Goal: Transaction & Acquisition: Purchase product/service

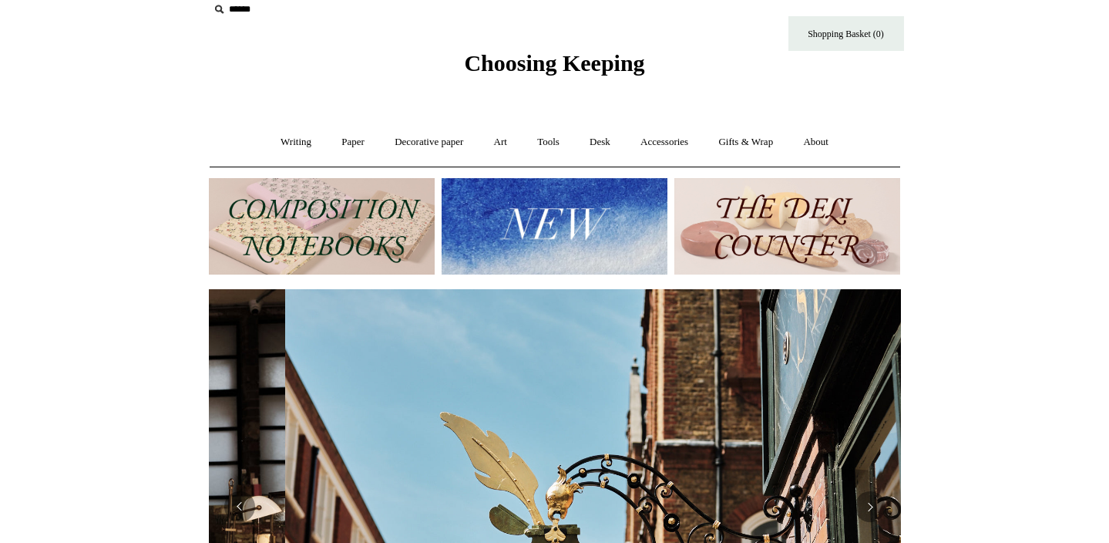
scroll to position [0, 691]
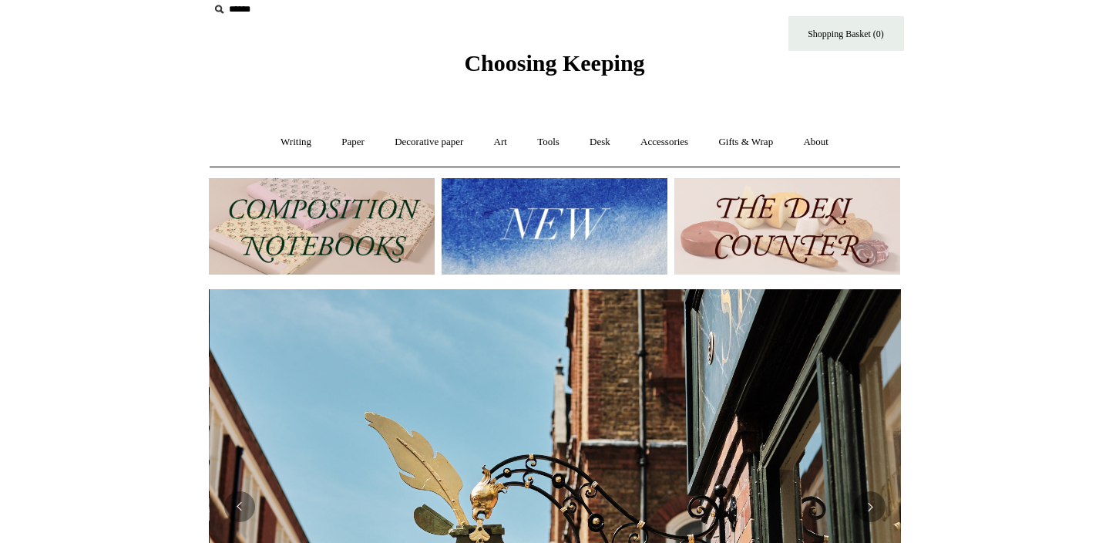
click at [292, 229] on img at bounding box center [322, 226] width 226 height 96
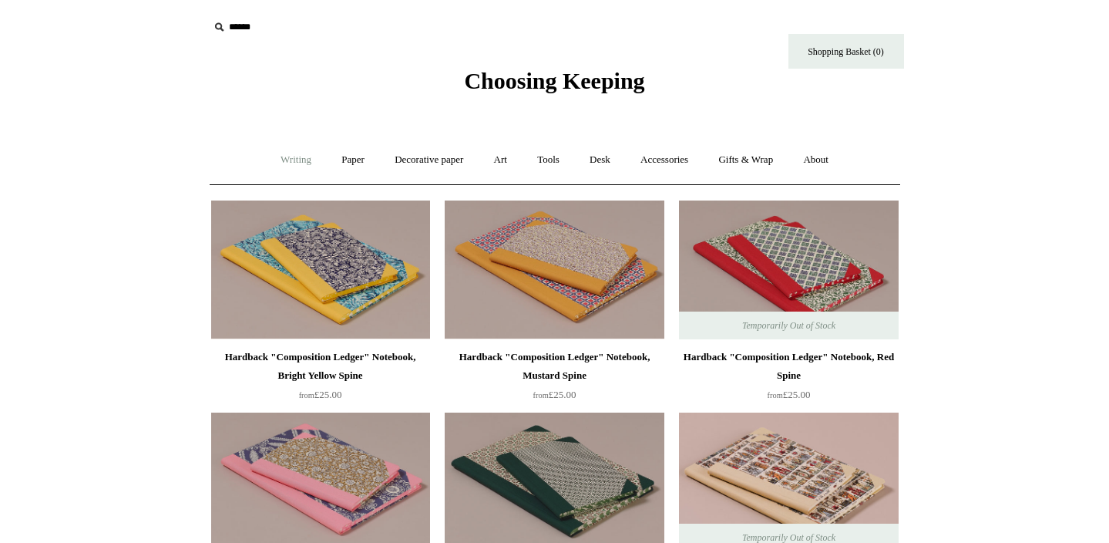
click at [288, 161] on link "Writing +" at bounding box center [296, 159] width 59 height 41
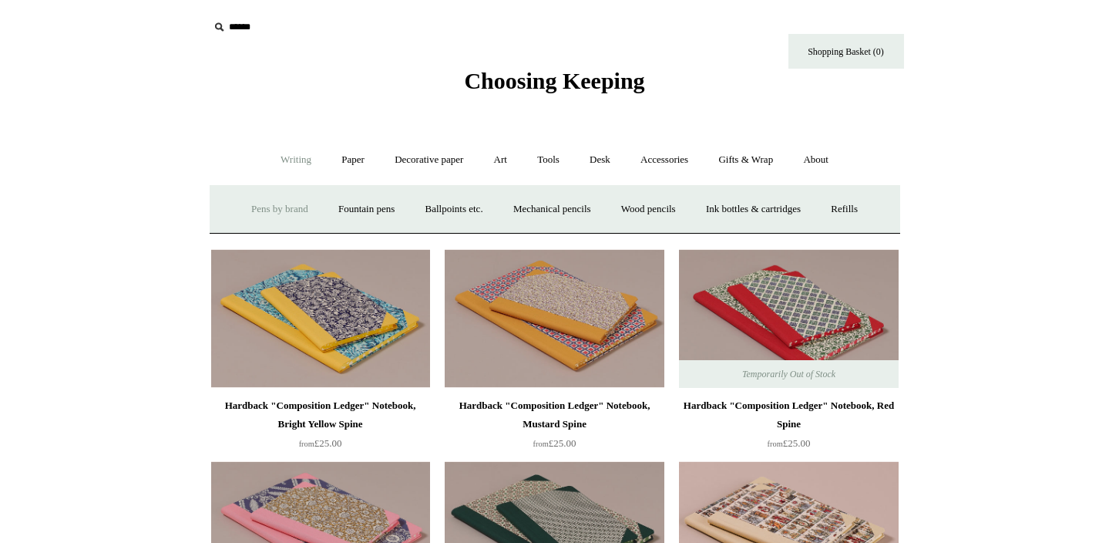
click at [260, 207] on link "Pens by brand +" at bounding box center [279, 209] width 85 height 41
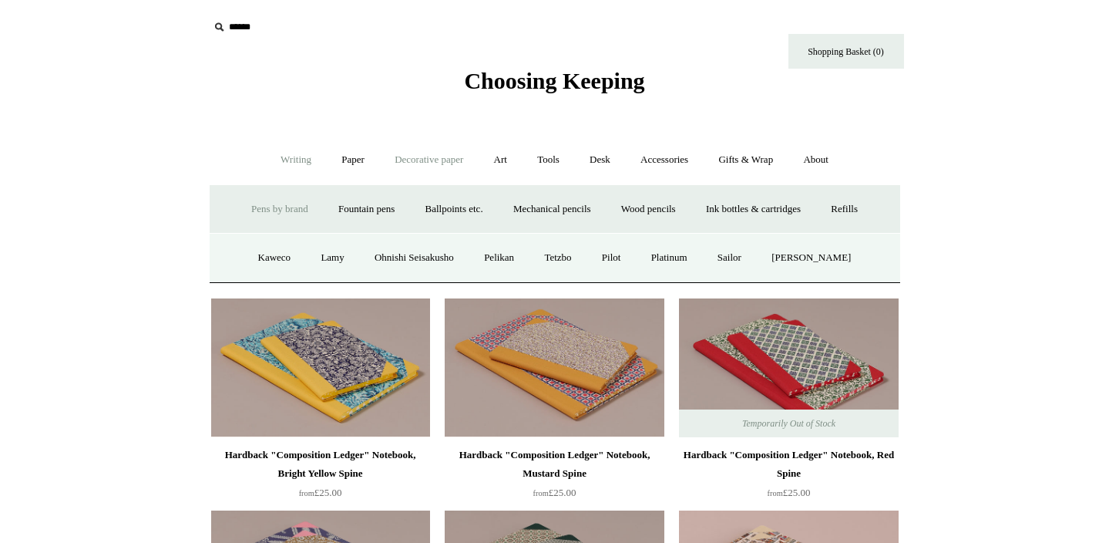
click at [405, 158] on link "Decorative paper +" at bounding box center [429, 159] width 96 height 41
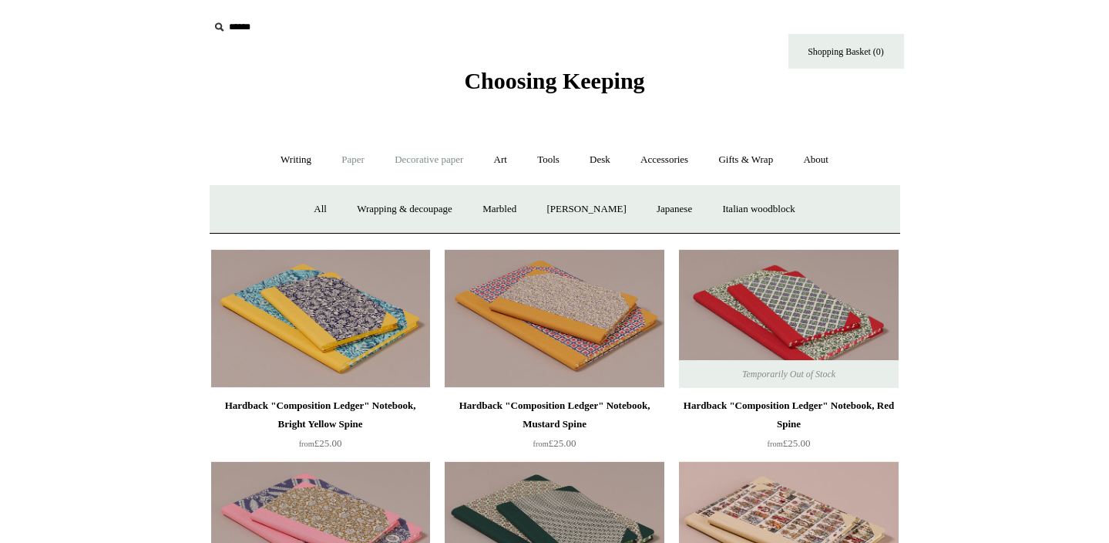
click at [345, 160] on link "Paper +" at bounding box center [353, 159] width 51 height 41
click at [329, 205] on link "Notebooks +" at bounding box center [339, 209] width 71 height 41
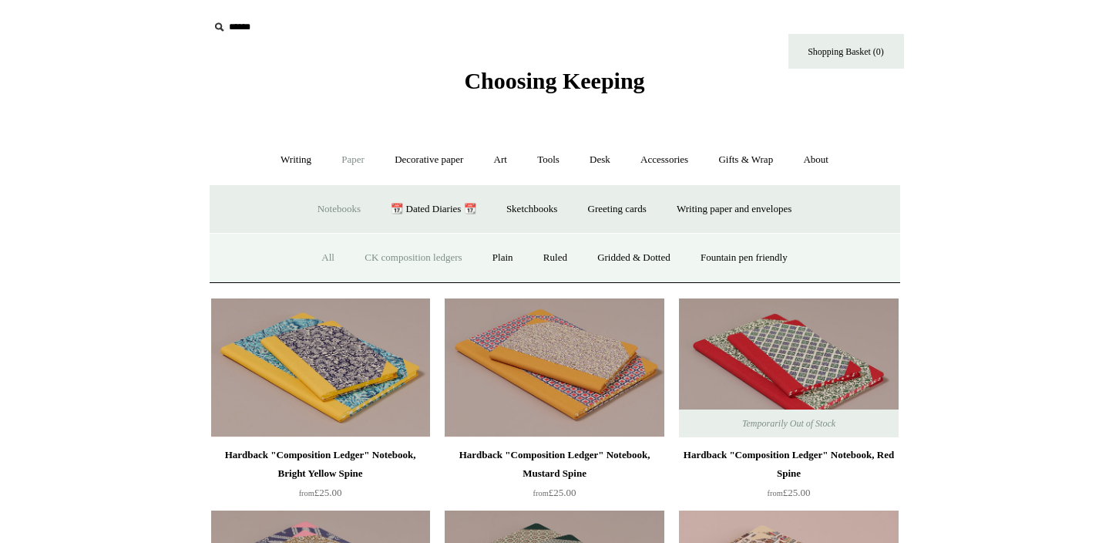
click at [314, 257] on link "All" at bounding box center [327, 257] width 41 height 41
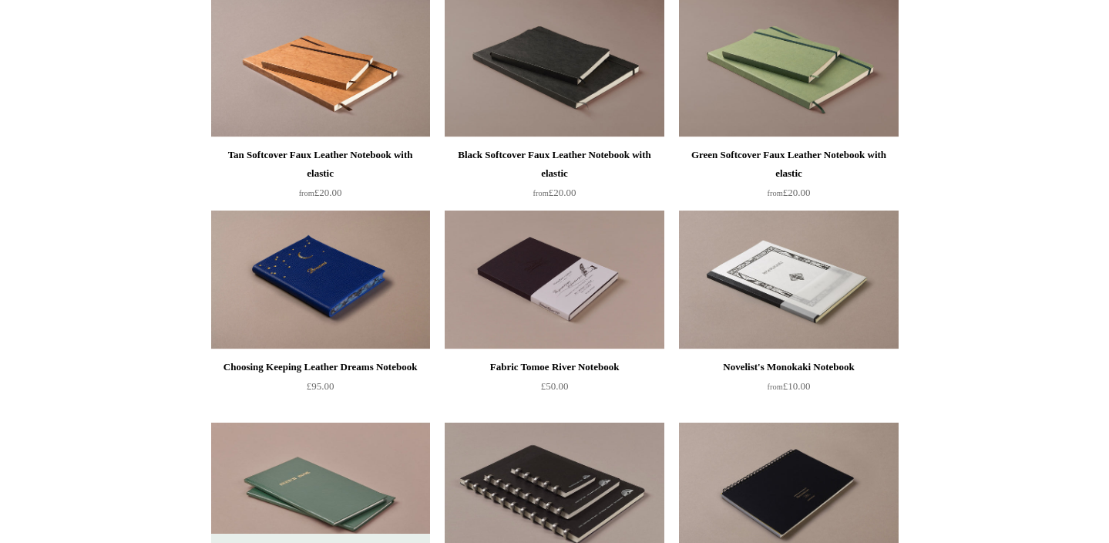
scroll to position [3818, 0]
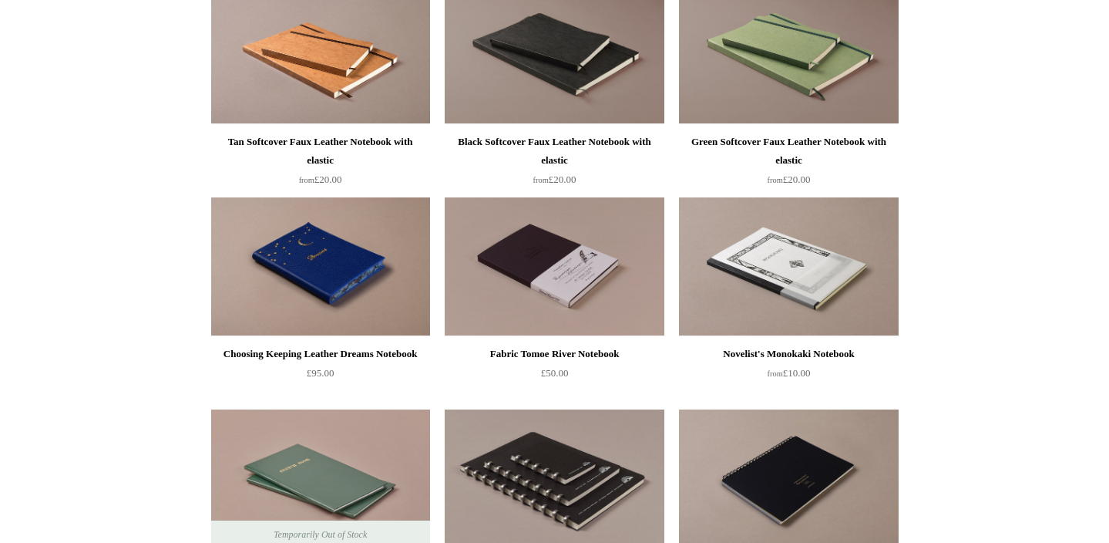
click at [303, 283] on img at bounding box center [320, 266] width 219 height 139
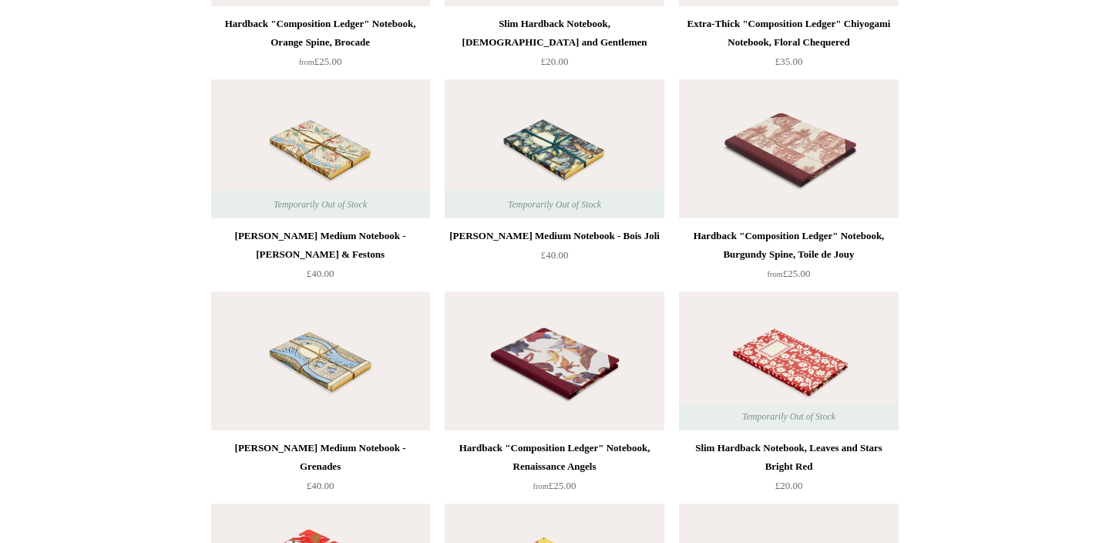
scroll to position [7159, 0]
